Goal: Information Seeking & Learning: Learn about a topic

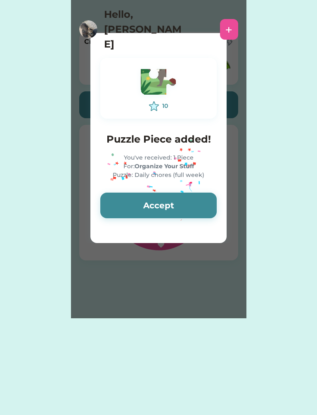
click at [174, 200] on button "Accept" at bounding box center [158, 206] width 117 height 26
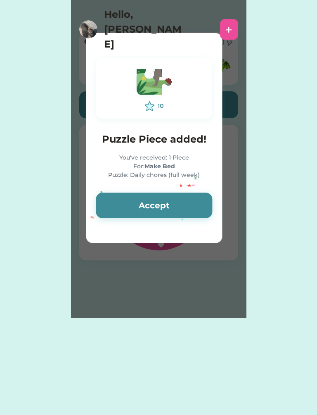
click at [173, 205] on button "Accept" at bounding box center [154, 206] width 117 height 26
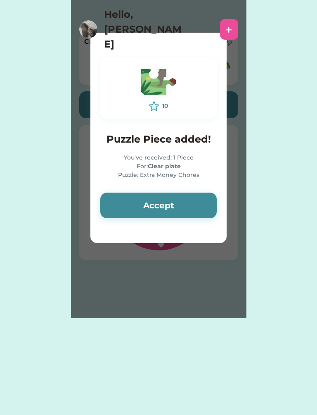
click at [184, 204] on button "Accept" at bounding box center [158, 206] width 117 height 26
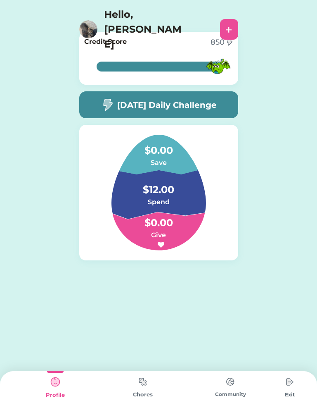
click at [131, 372] on div "Chores" at bounding box center [143, 393] width 88 height 44
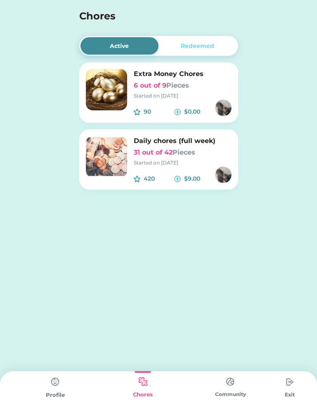
click at [114, 171] on img at bounding box center [106, 156] width 41 height 41
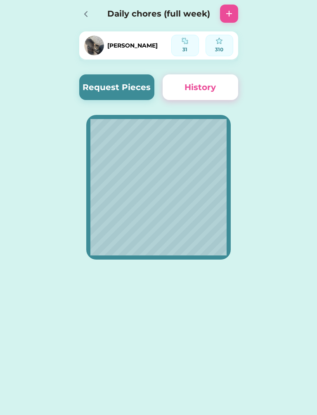
click at [91, 10] on div at bounding box center [85, 13] width 12 height 12
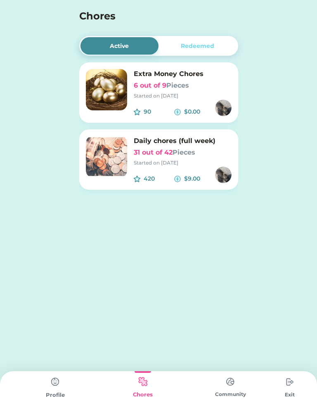
click at [52, 381] on img at bounding box center [55, 382] width 17 height 17
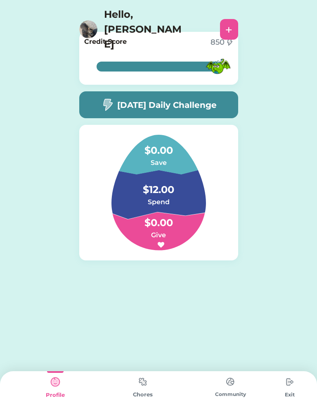
click at [231, 117] on div "[DATE] Daily Challenge" at bounding box center [158, 104] width 159 height 27
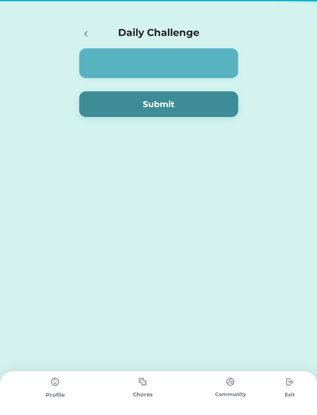
click at [215, 109] on button "Submit" at bounding box center [158, 104] width 159 height 26
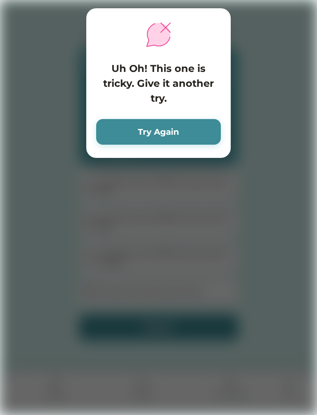
click at [148, 137] on button "Try Again" at bounding box center [158, 132] width 125 height 26
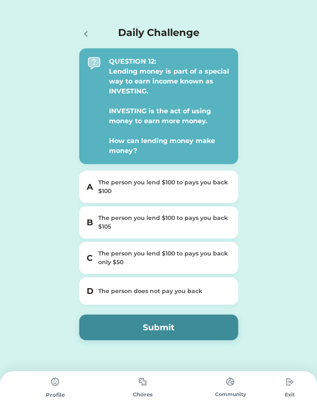
click at [209, 216] on div "The person you lend $100 to pays you back $105" at bounding box center [163, 222] width 131 height 17
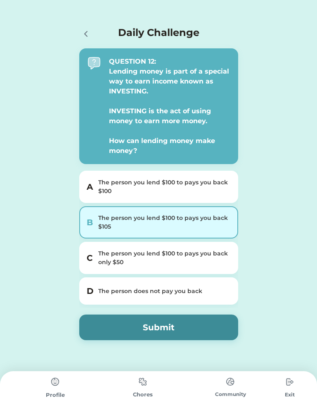
click at [174, 328] on button "Submit" at bounding box center [158, 327] width 159 height 26
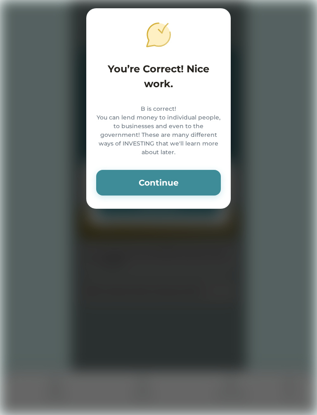
click at [151, 193] on button "Continue" at bounding box center [158, 183] width 125 height 26
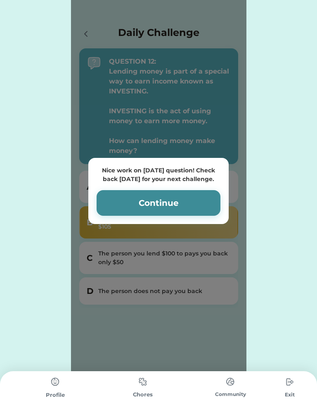
click at [144, 202] on button "Continue" at bounding box center [159, 203] width 124 height 26
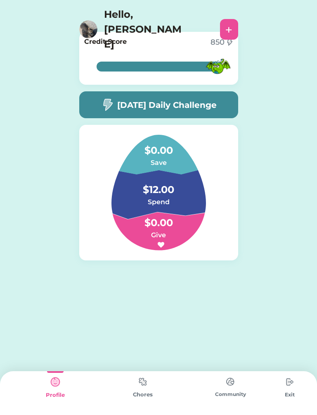
click at [228, 386] on img at bounding box center [230, 382] width 17 height 16
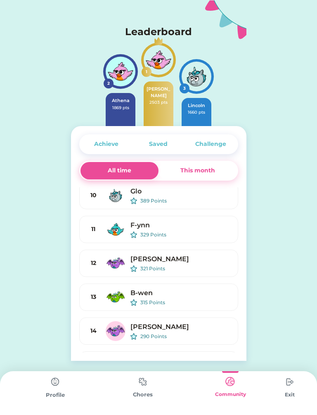
scroll to position [207, 0]
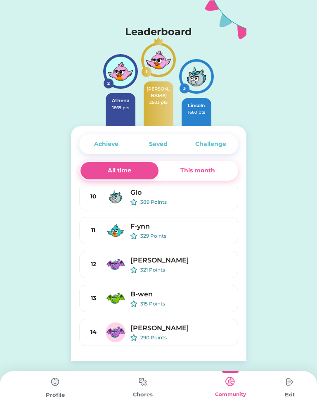
click at [220, 178] on div "This month" at bounding box center [198, 170] width 79 height 17
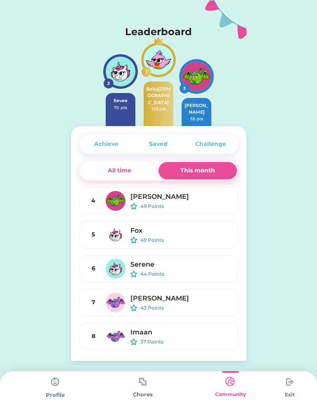
scroll to position [0, 0]
click at [39, 405] on div "Profile" at bounding box center [56, 393] width 88 height 44
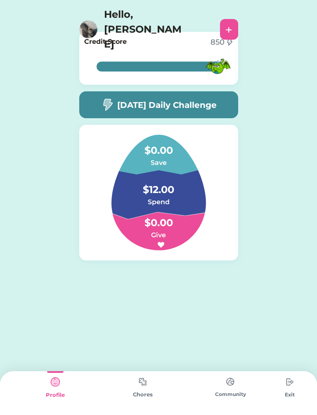
click at [224, 387] on img at bounding box center [230, 382] width 17 height 16
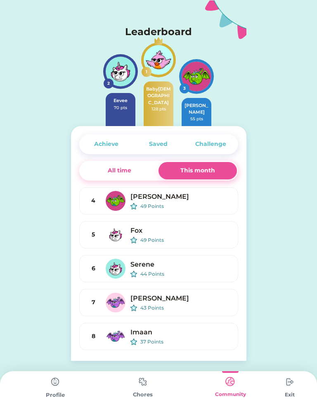
click at [149, 390] on img at bounding box center [143, 382] width 17 height 16
